Goal: Transaction & Acquisition: Purchase product/service

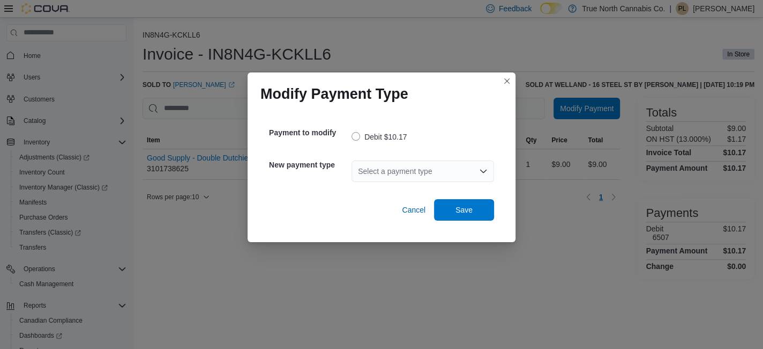
click at [422, 174] on div "Select a payment type" at bounding box center [423, 170] width 143 height 21
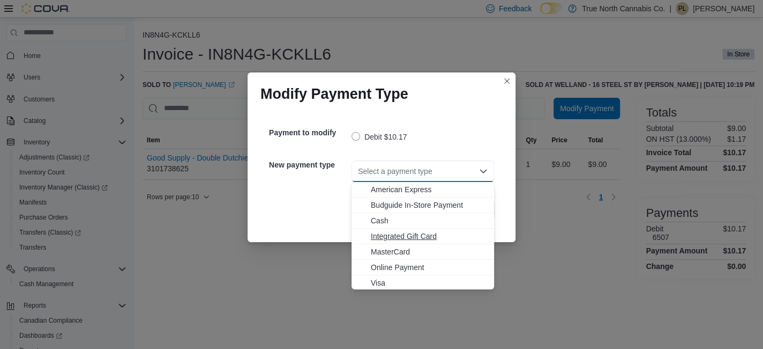
scroll to position [1, 0]
click at [401, 249] on span "MasterCard" at bounding box center [429, 250] width 117 height 11
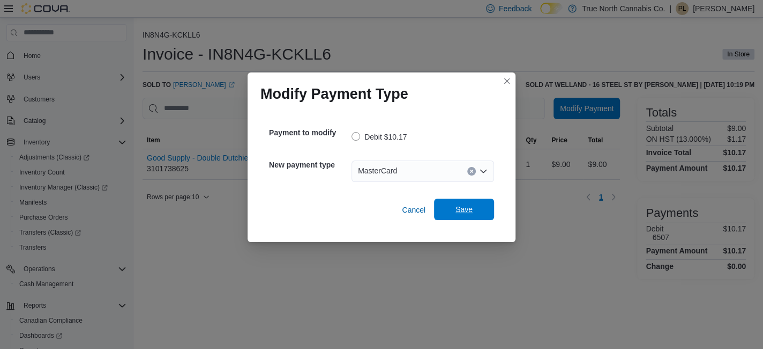
click at [476, 212] on span "Save" at bounding box center [464, 208] width 47 height 21
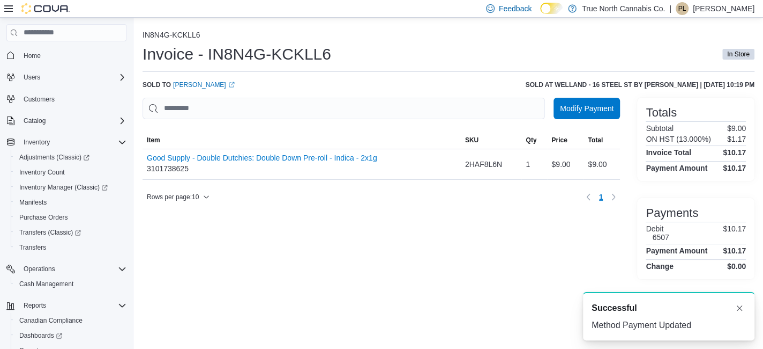
scroll to position [0, 0]
